Goal: Task Accomplishment & Management: Use online tool/utility

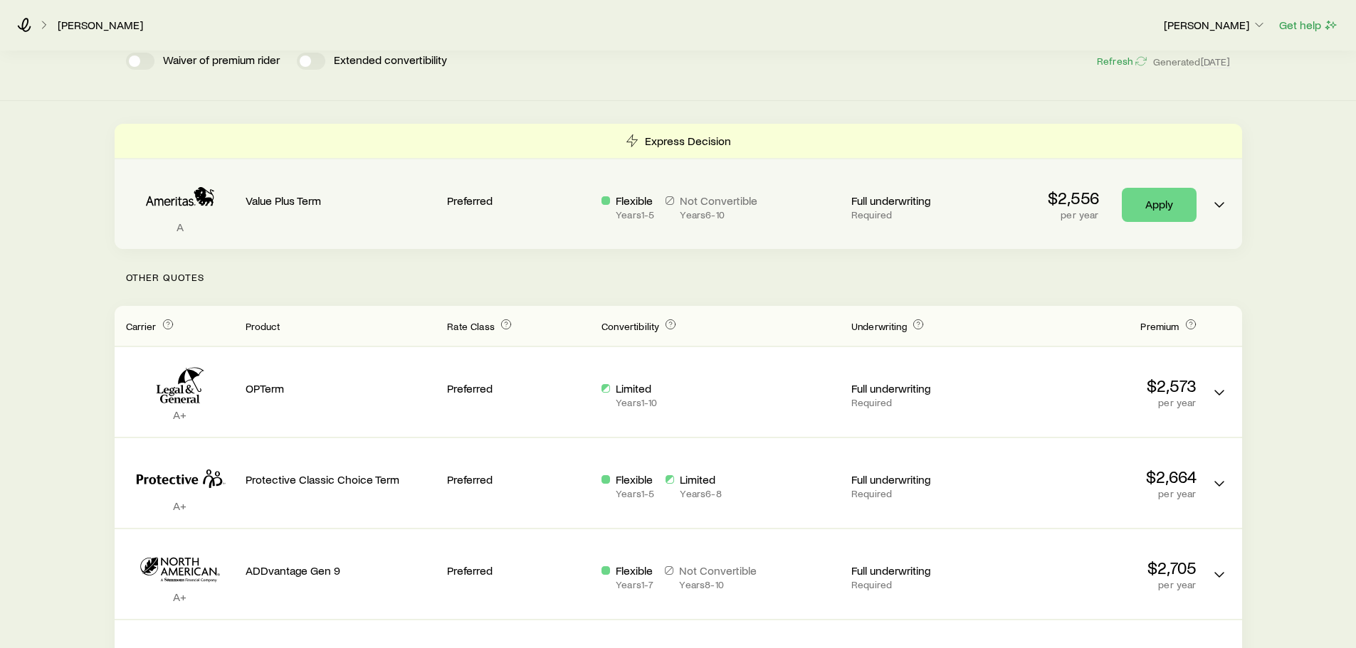
scroll to position [142, 0]
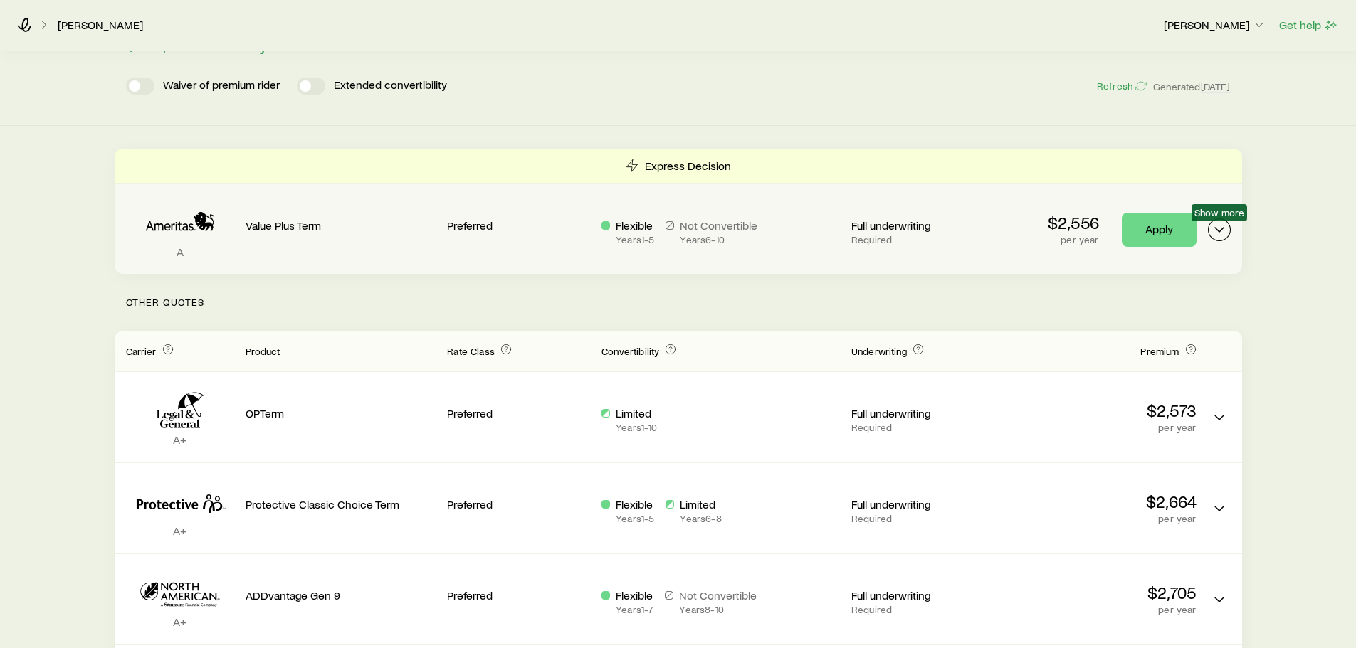
click at [1209, 231] on button "Term quotes" at bounding box center [1219, 230] width 23 height 23
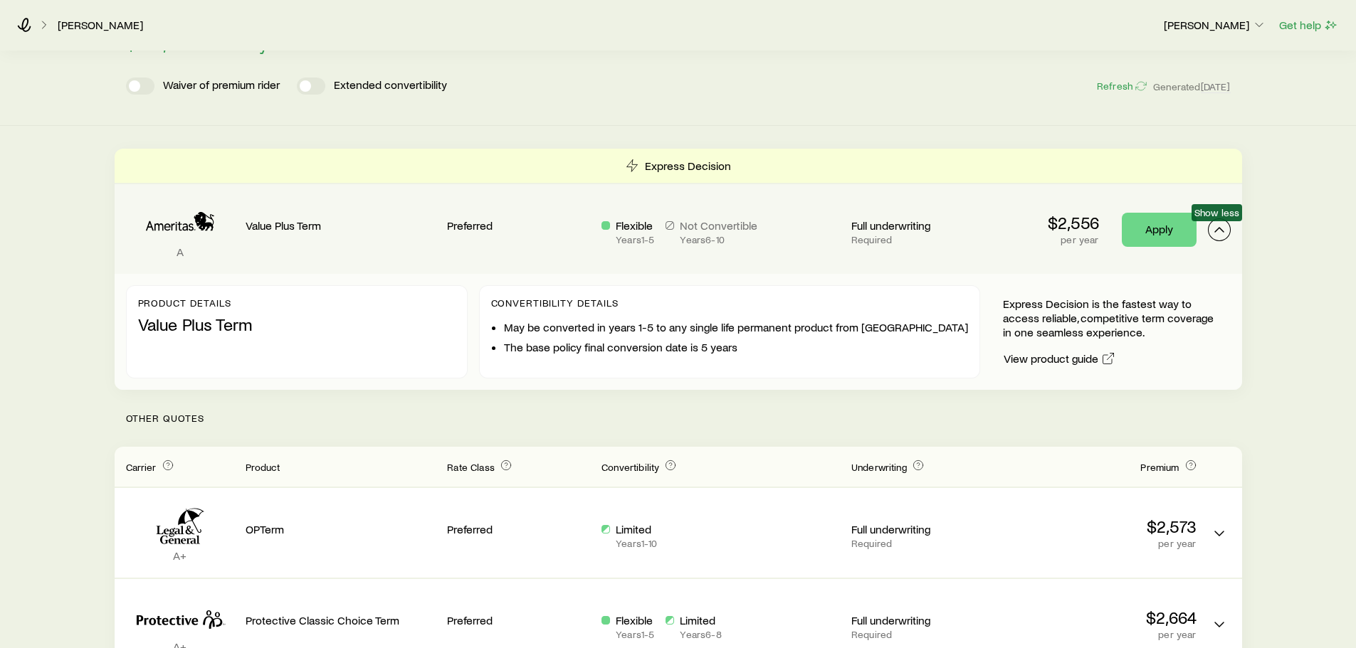
click at [1211, 231] on icon "Term quotes" at bounding box center [1219, 229] width 17 height 17
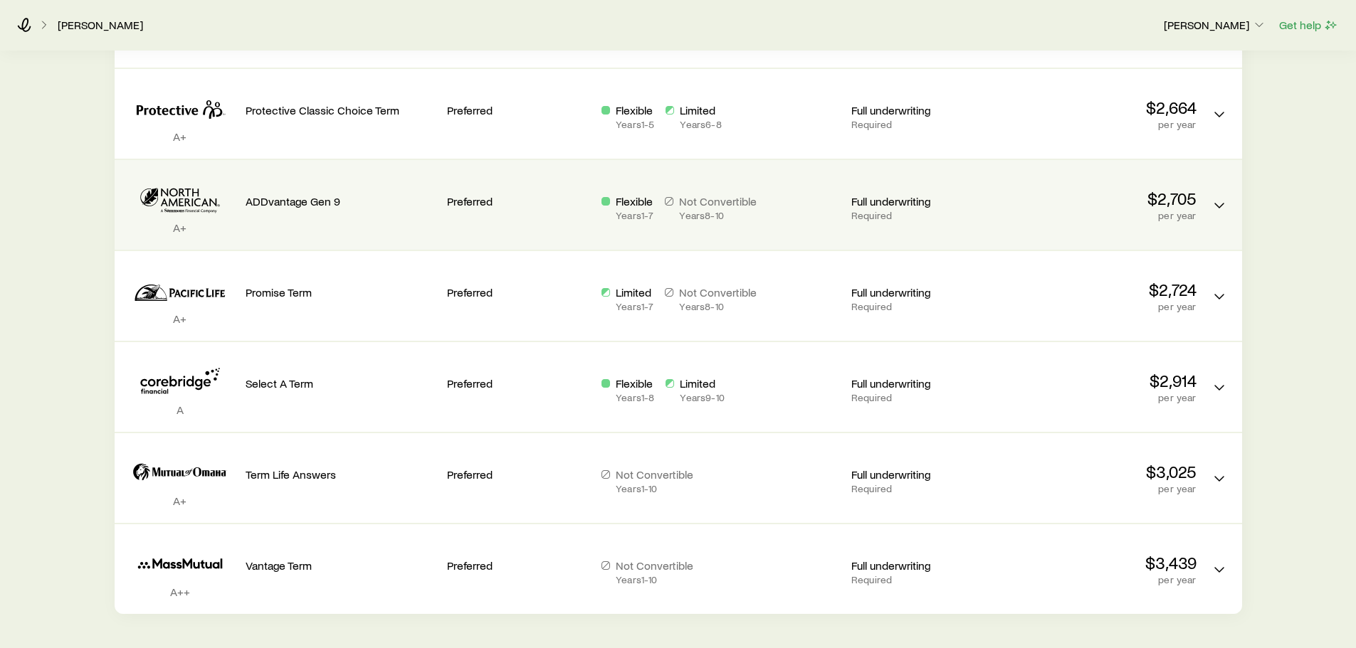
scroll to position [512, 0]
